Goal: Task Accomplishment & Management: Manage account settings

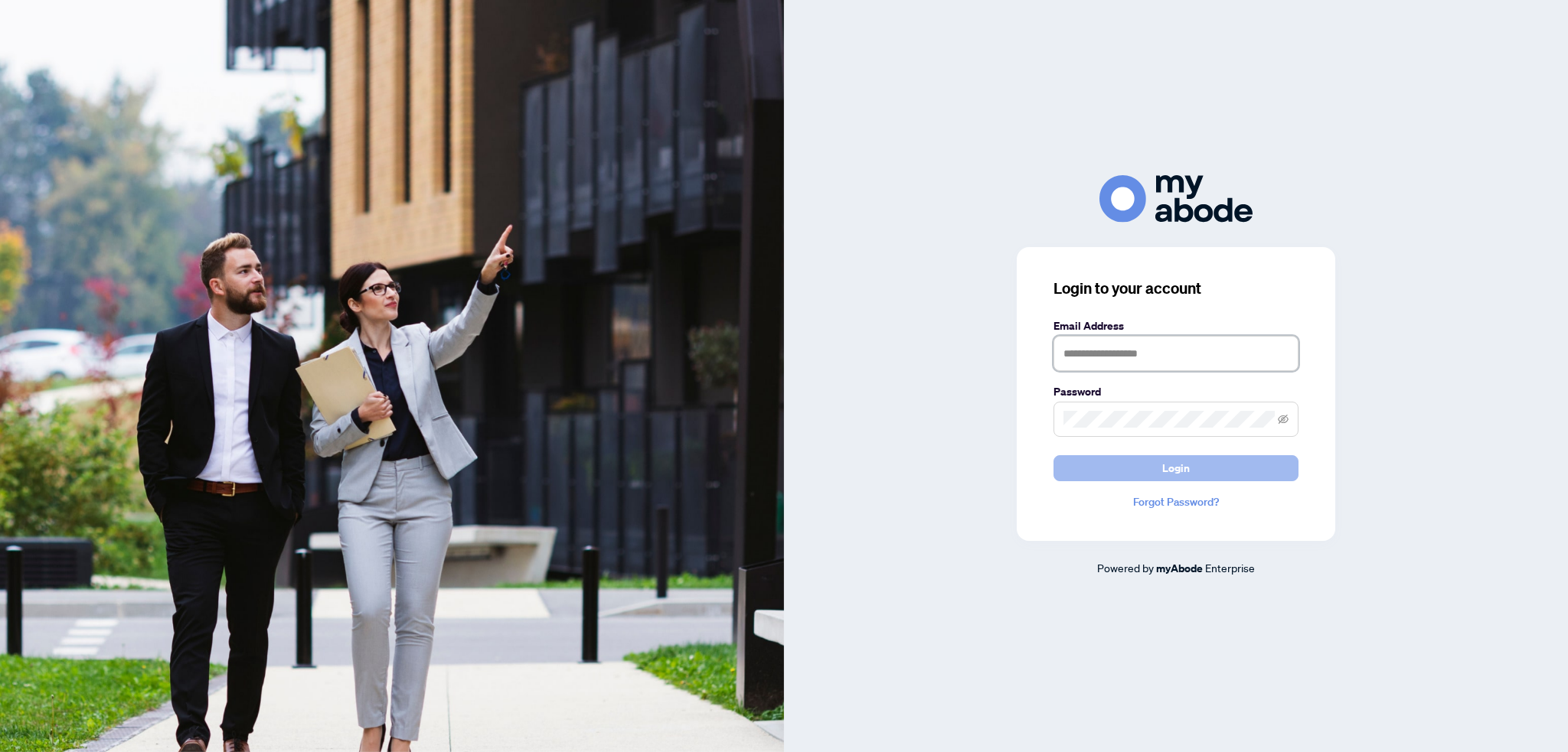
type input "**********"
click at [1137, 465] on button "Login" at bounding box center [1175, 468] width 245 height 26
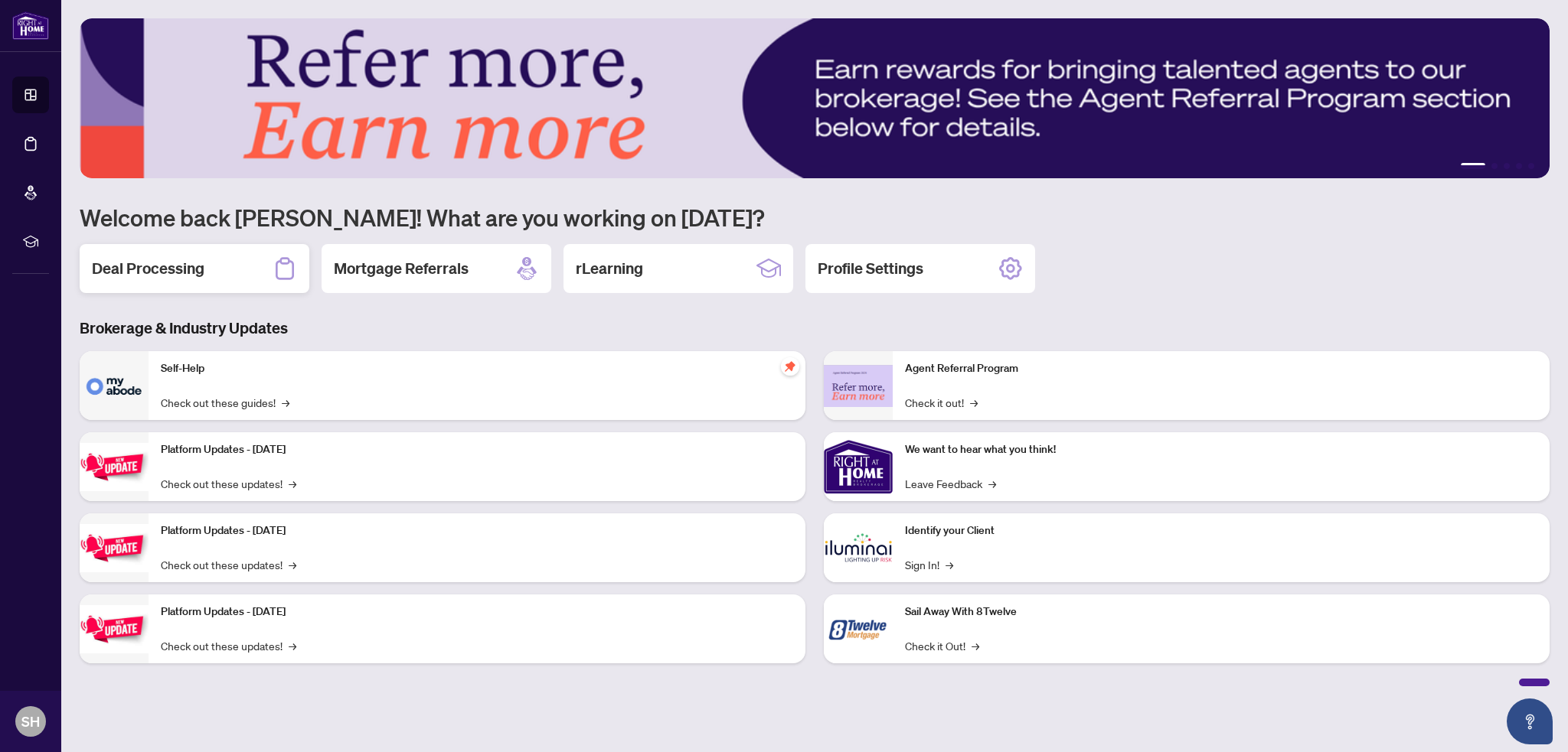
click at [237, 275] on div "Deal Processing" at bounding box center [194, 268] width 230 height 49
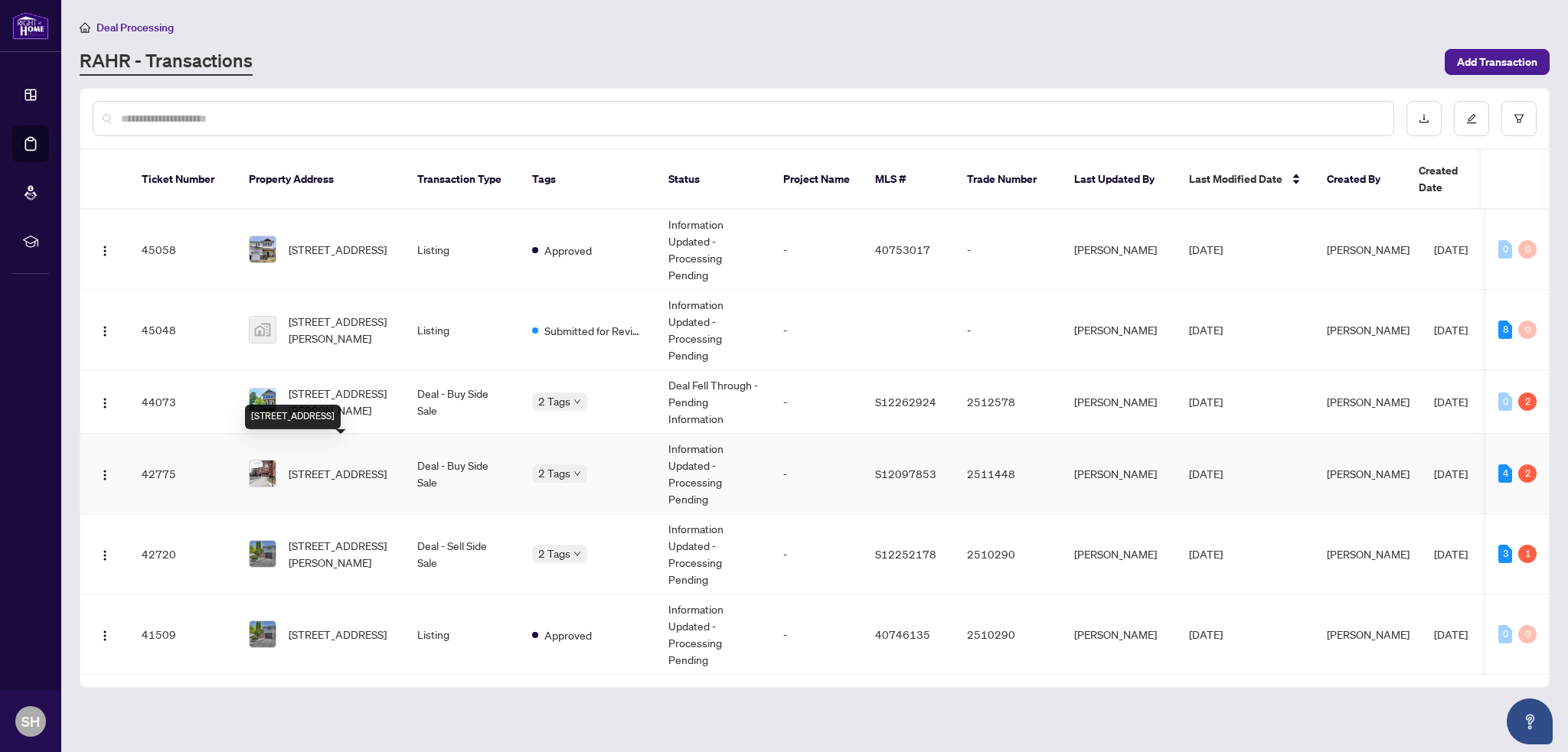
click at [310, 466] on span "[STREET_ADDRESS]" at bounding box center [337, 474] width 98 height 17
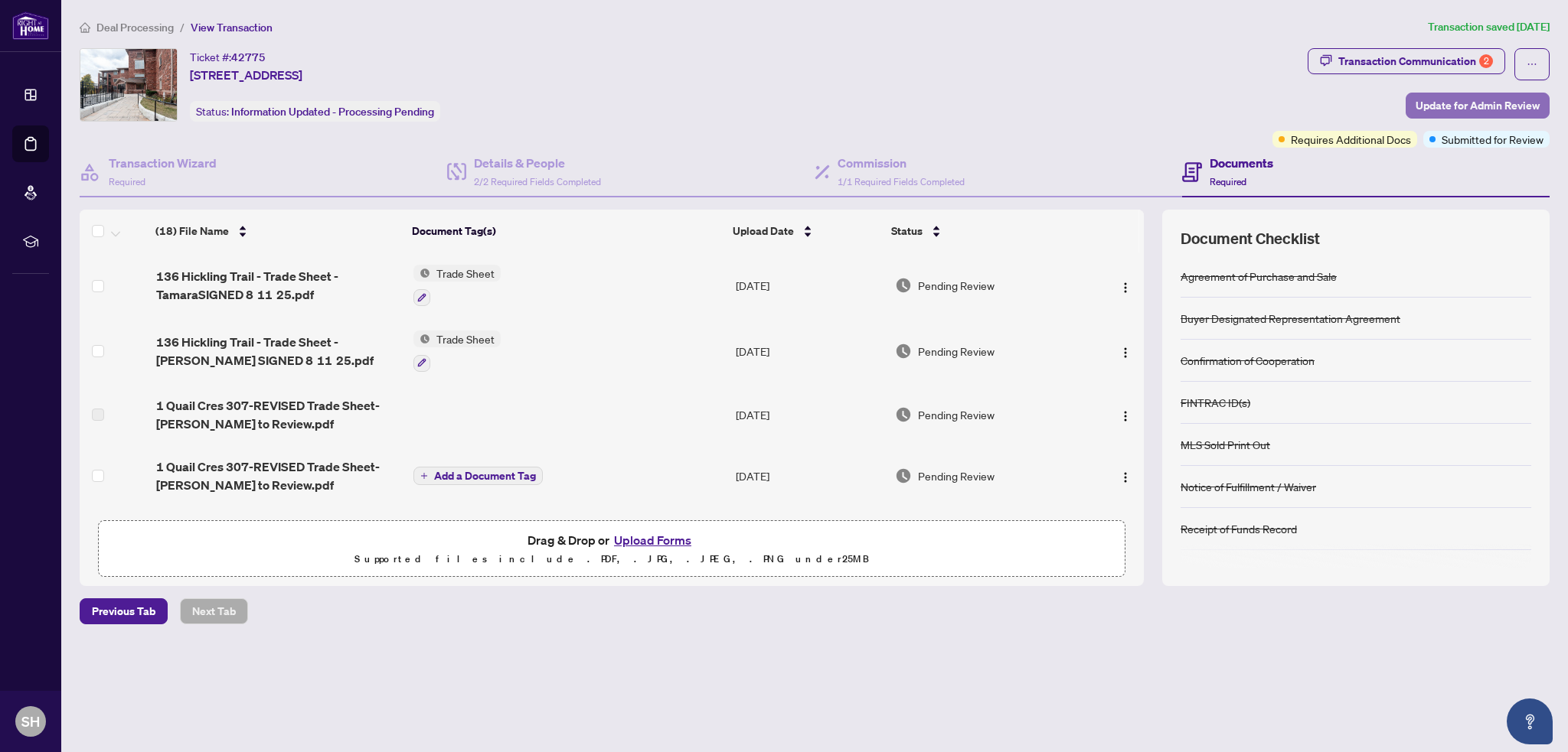
click at [1454, 107] on span "Update for Admin Review" at bounding box center [1478, 105] width 124 height 24
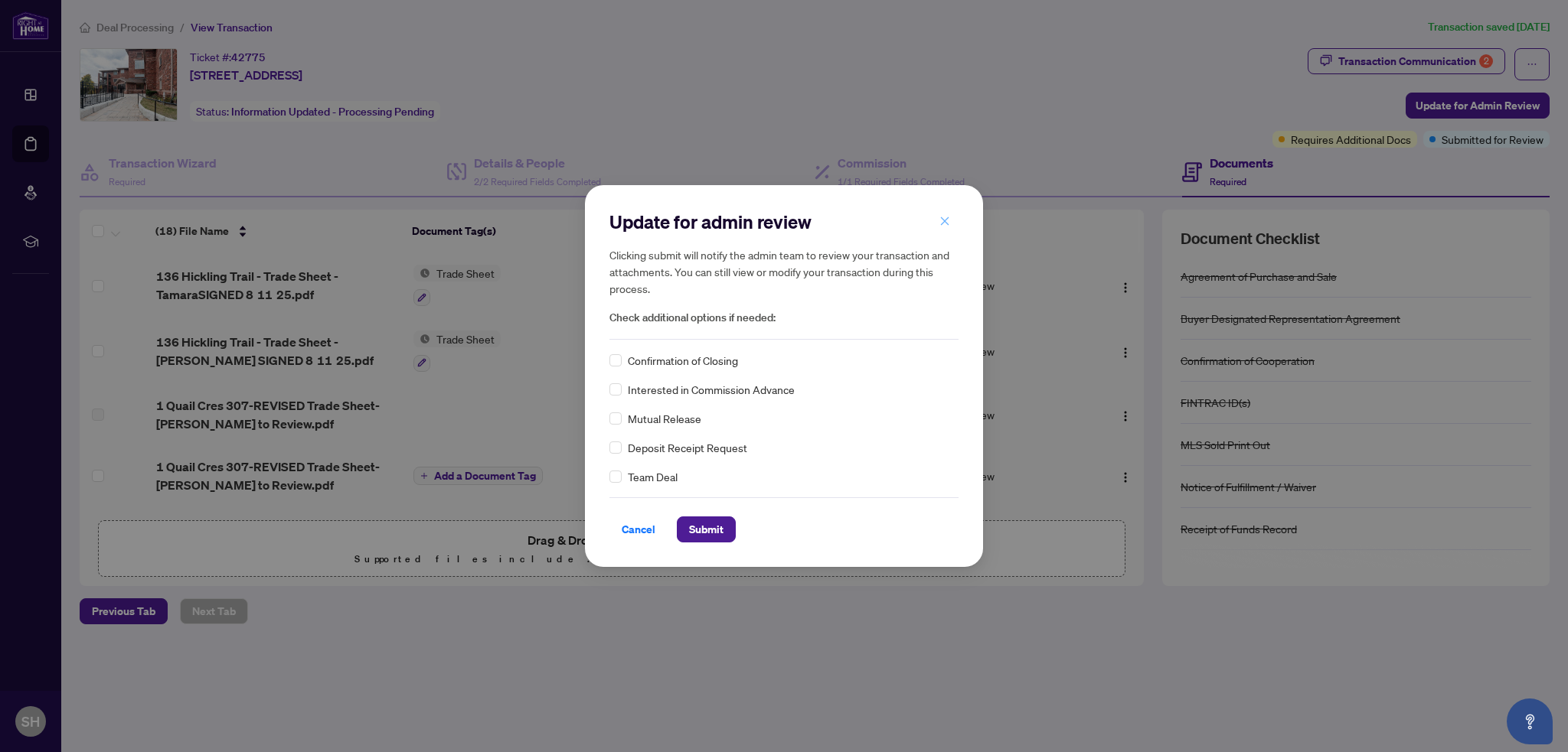
click at [947, 224] on icon "close" at bounding box center [945, 222] width 11 height 11
